Goal: Navigation & Orientation: Understand site structure

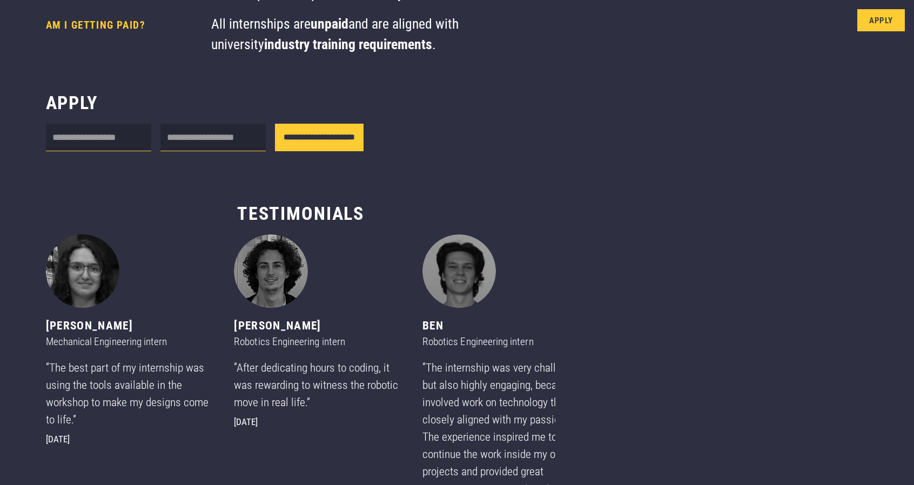
scroll to position [564, 0]
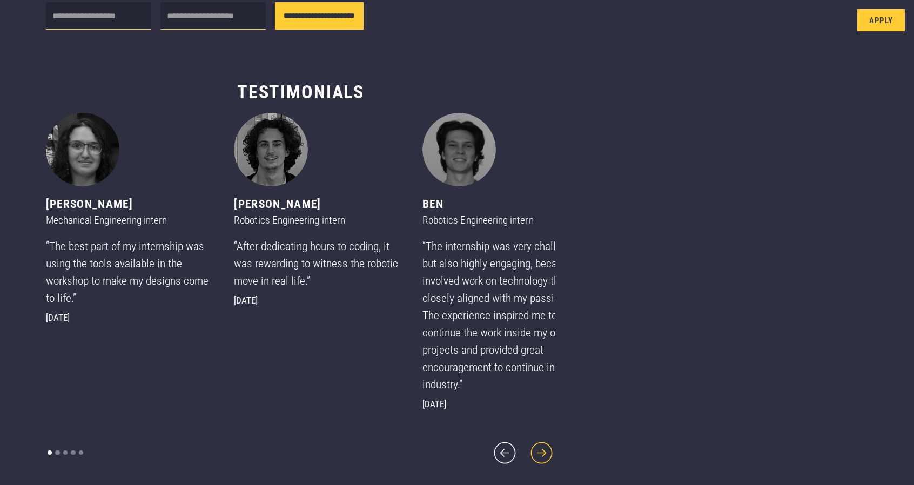
click at [528, 460] on icon "next slide" at bounding box center [542, 453] width 28 height 28
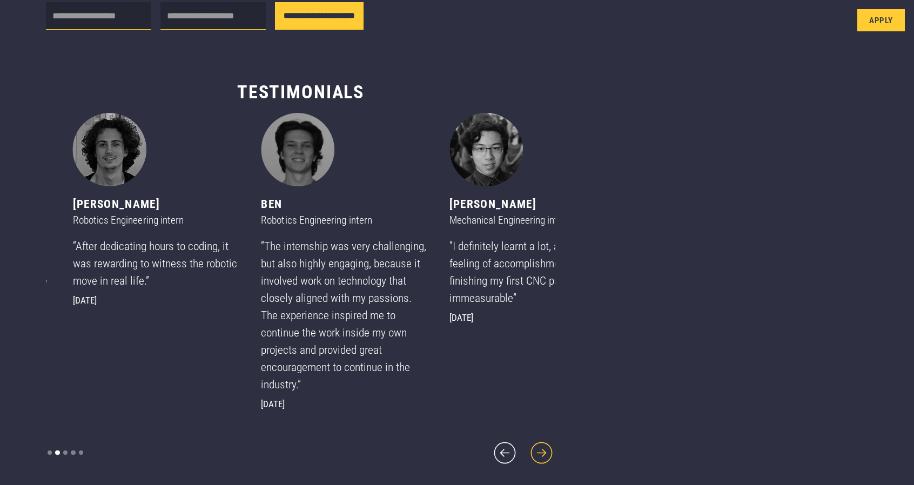
click at [528, 460] on icon "next slide" at bounding box center [542, 453] width 28 height 28
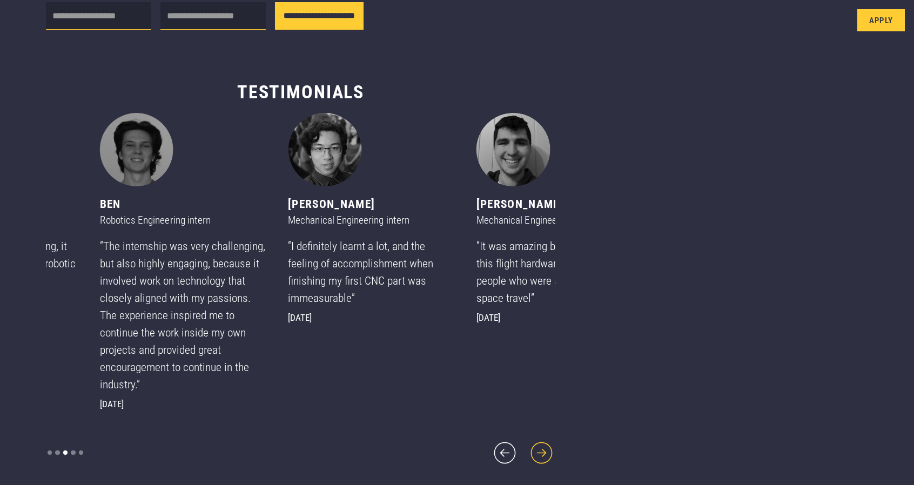
click at [528, 460] on icon "next slide" at bounding box center [542, 453] width 28 height 28
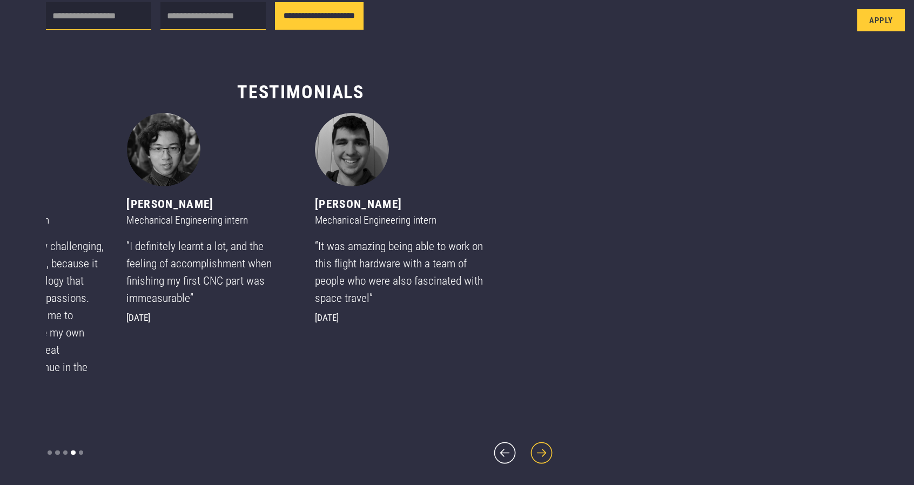
click at [528, 460] on icon "next slide" at bounding box center [542, 453] width 28 height 28
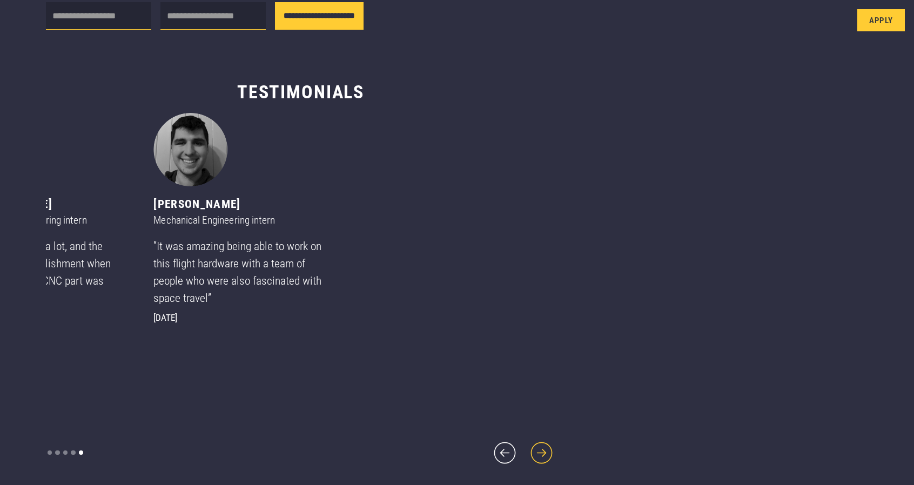
click at [528, 460] on icon "next slide" at bounding box center [542, 453] width 28 height 28
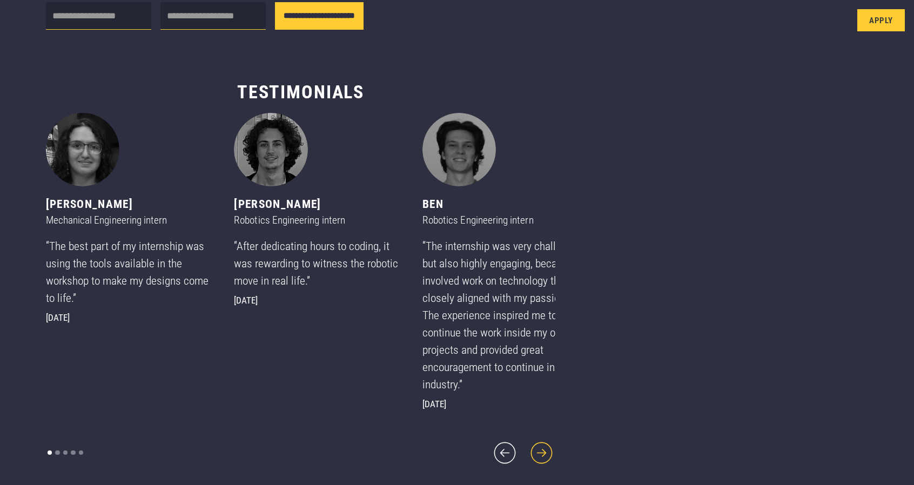
click at [531, 443] on icon "next slide" at bounding box center [542, 453] width 22 height 22
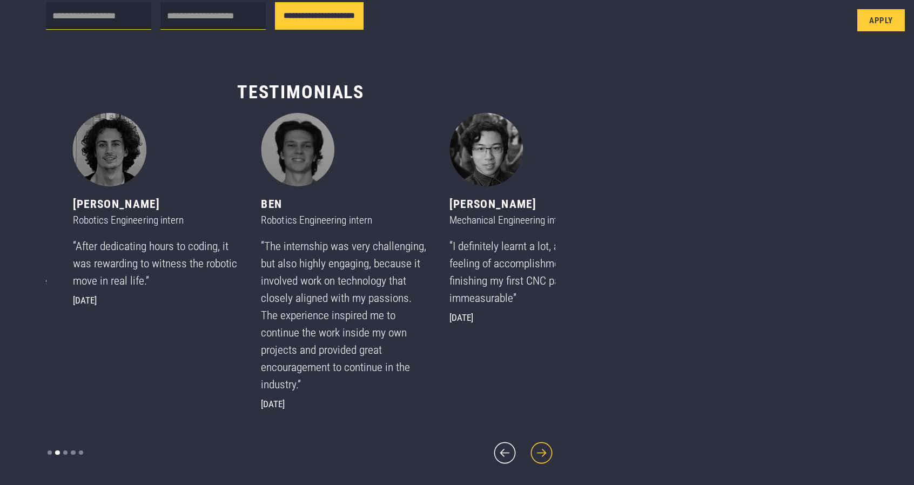
click at [531, 443] on icon "next slide" at bounding box center [542, 453] width 22 height 22
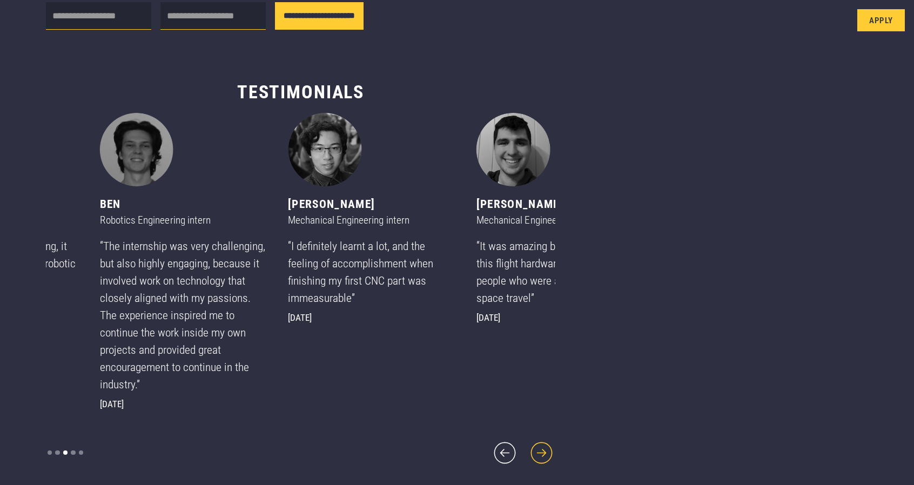
click at [531, 443] on icon "next slide" at bounding box center [542, 453] width 22 height 22
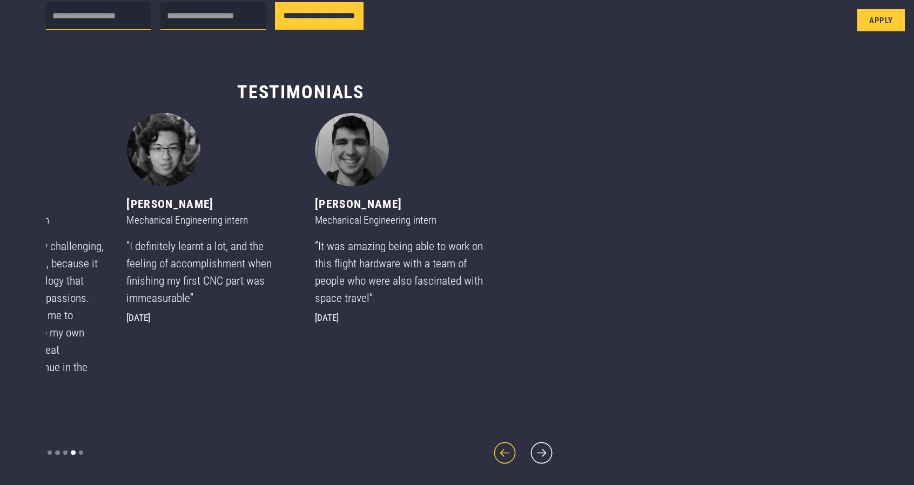
click at [491, 448] on icon "previous slide" at bounding box center [505, 453] width 28 height 28
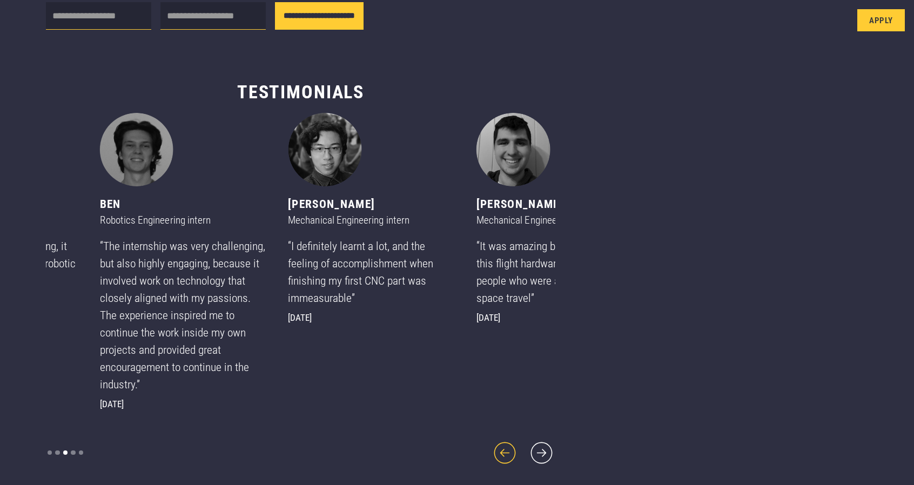
click at [491, 448] on icon "previous slide" at bounding box center [505, 453] width 28 height 28
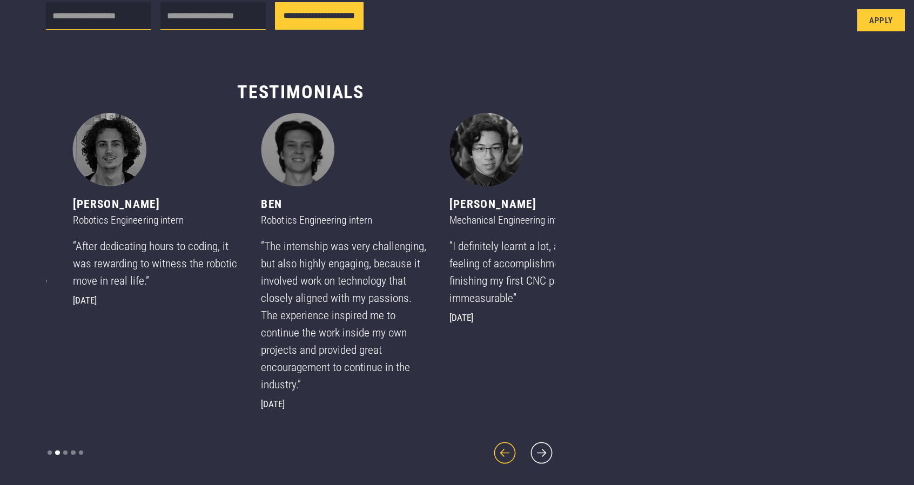
click at [491, 448] on icon "previous slide" at bounding box center [505, 453] width 28 height 28
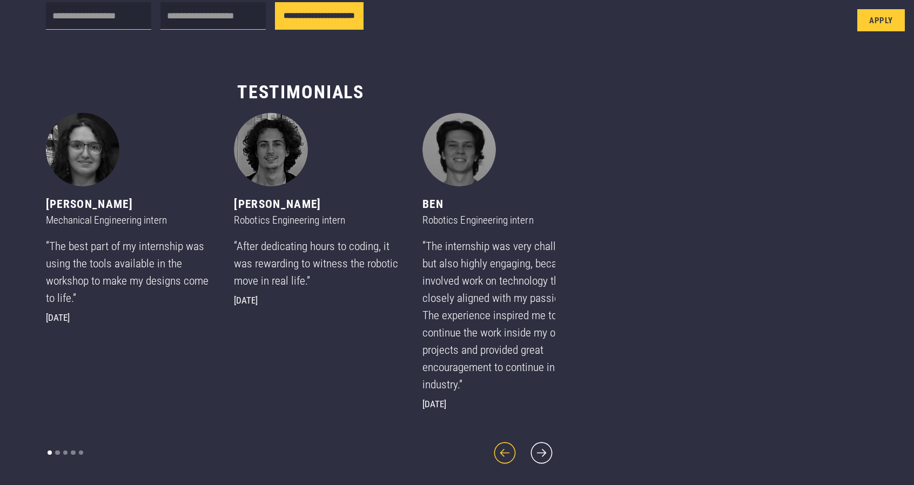
click at [491, 448] on icon "previous slide" at bounding box center [505, 453] width 28 height 28
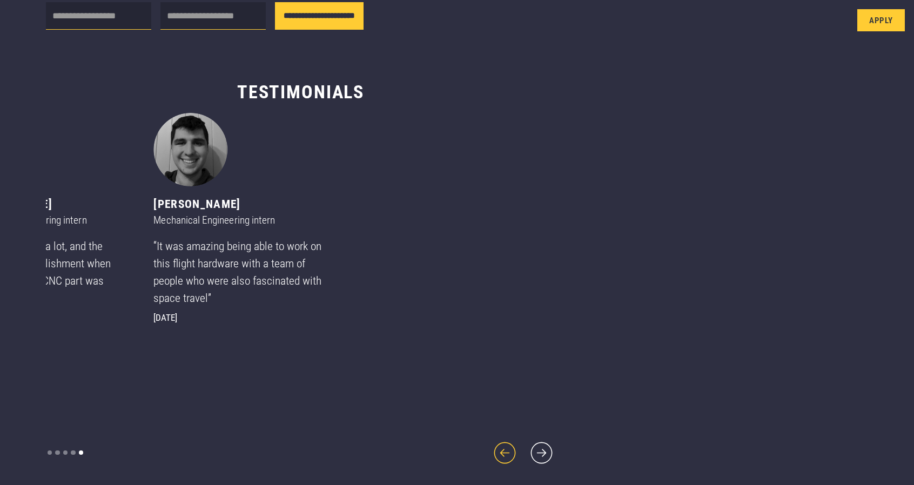
click at [491, 448] on icon "previous slide" at bounding box center [505, 453] width 28 height 28
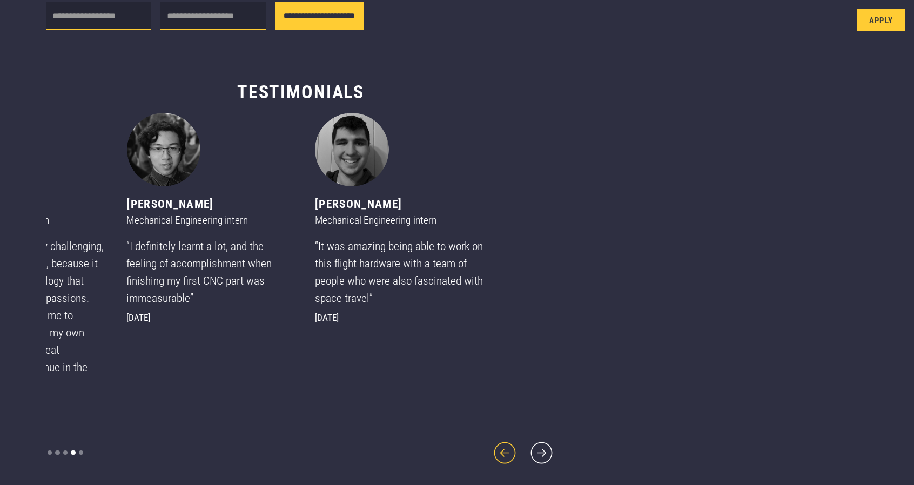
click at [491, 447] on icon "previous slide" at bounding box center [505, 453] width 28 height 28
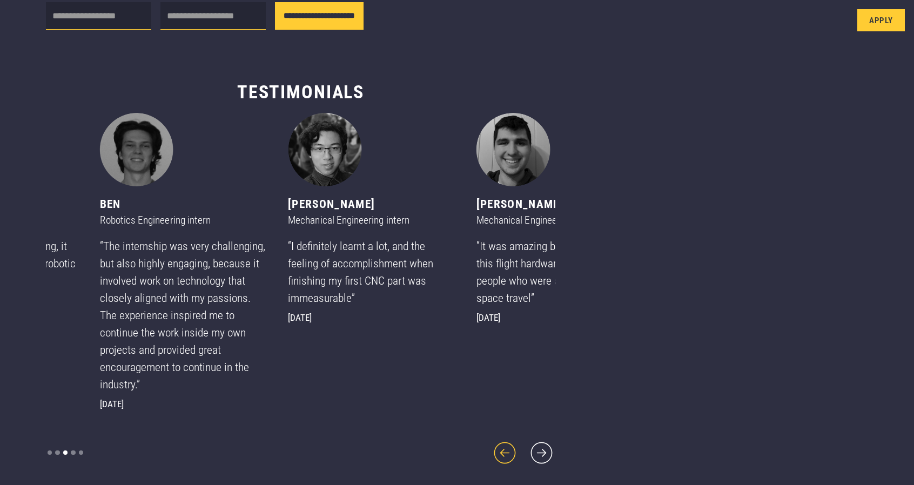
click at [491, 447] on icon "previous slide" at bounding box center [505, 453] width 28 height 28
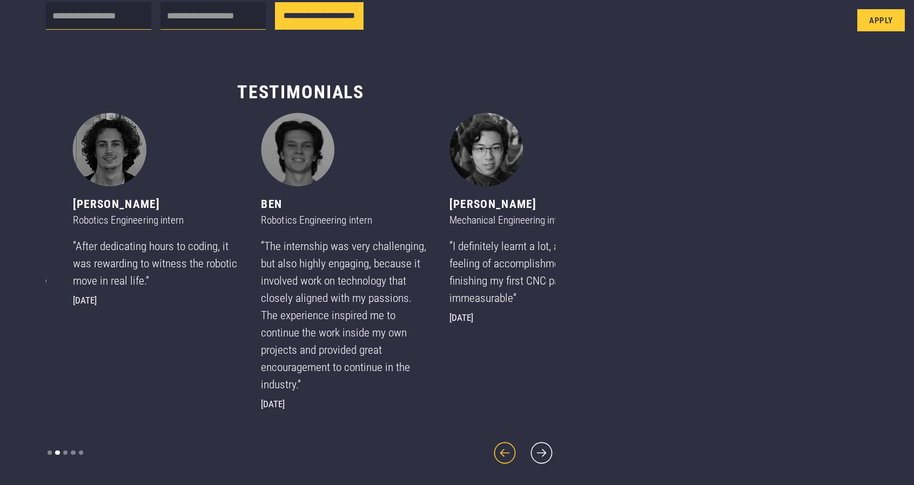
click at [491, 447] on icon "previous slide" at bounding box center [505, 453] width 28 height 28
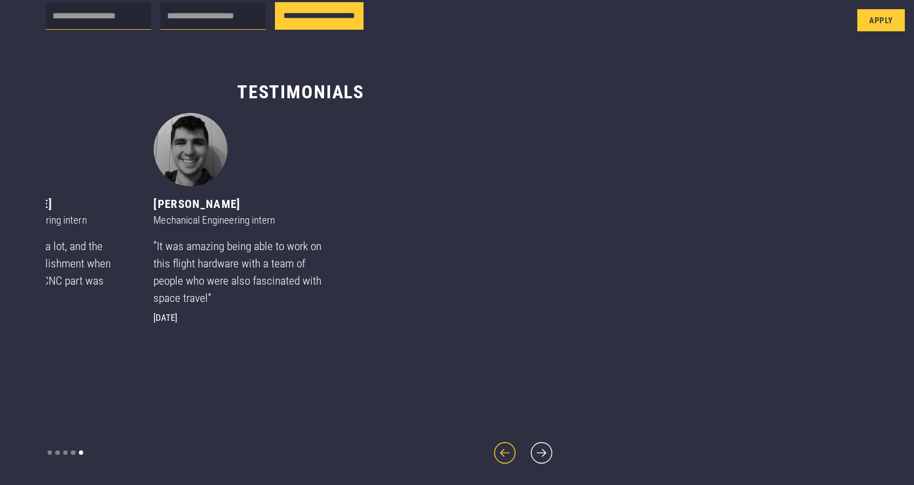
click at [491, 447] on icon "previous slide" at bounding box center [505, 453] width 28 height 28
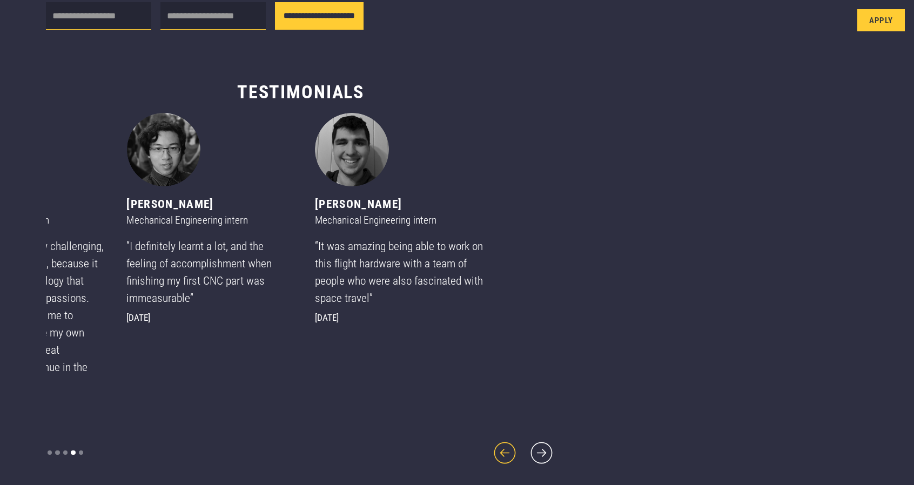
click at [491, 447] on icon "previous slide" at bounding box center [505, 453] width 28 height 28
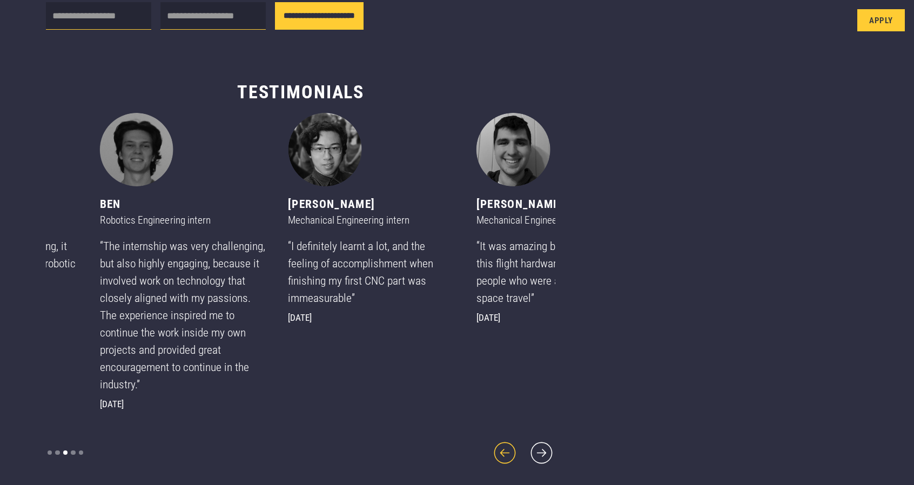
click at [491, 447] on icon "previous slide" at bounding box center [505, 453] width 28 height 28
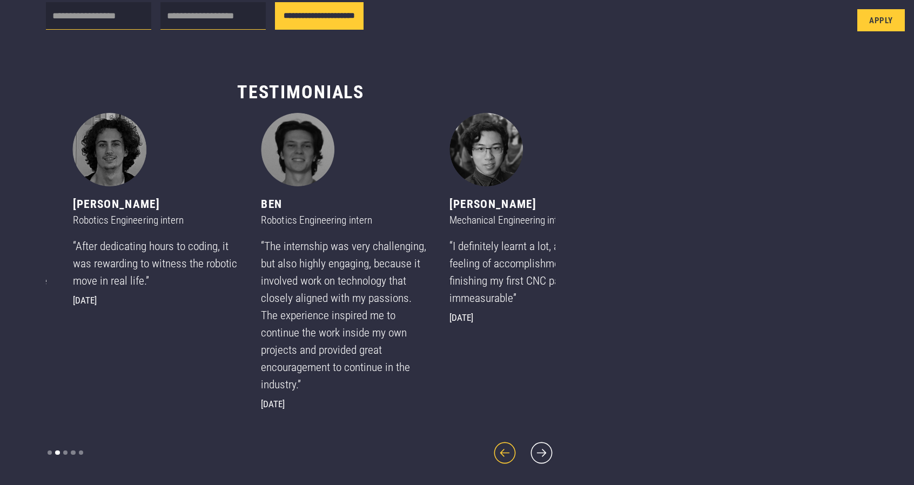
click at [491, 447] on icon "previous slide" at bounding box center [505, 453] width 28 height 28
